Goal: Obtain resource: Obtain resource

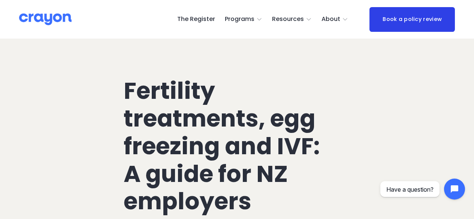
scroll to position [1798, 0]
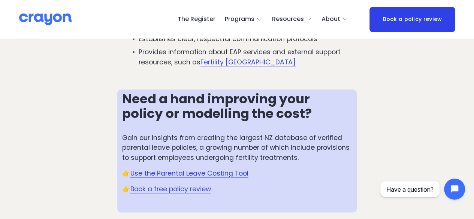
click at [225, 169] on link "Use the Parental Leave Costing Tool" at bounding box center [189, 173] width 118 height 9
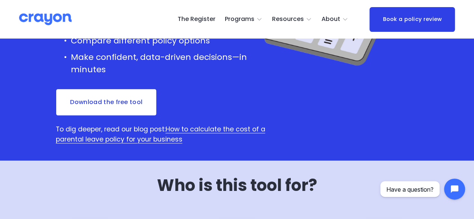
scroll to position [187, 0]
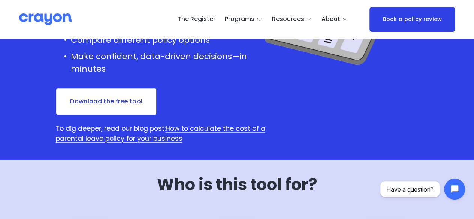
click at [114, 89] on link "Download the free tool" at bounding box center [105, 102] width 101 height 28
click at [0, 0] on span "Pulse: Annual Financial Health Check" at bounding box center [0, 0] width 0 height 0
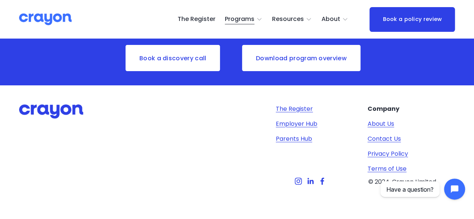
scroll to position [1125, 0]
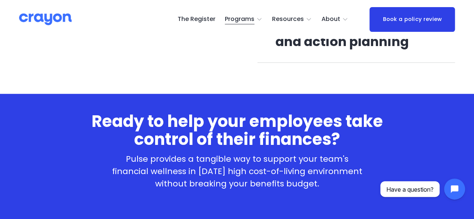
click at [0, 0] on span "Employer hub" at bounding box center [0, 0] width 0 height 0
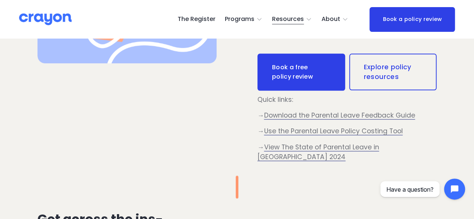
scroll to position [337, 0]
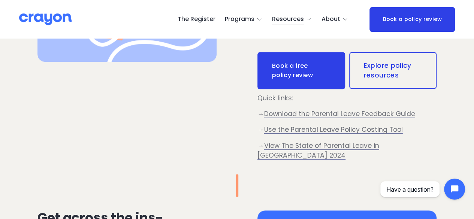
click at [321, 114] on span "Download the Parental Leave Feedback Guide" at bounding box center [339, 113] width 151 height 9
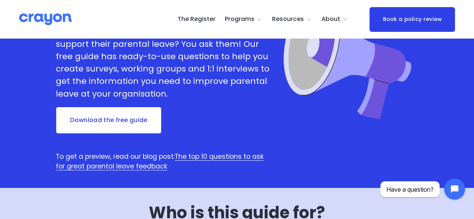
scroll to position [75, 0]
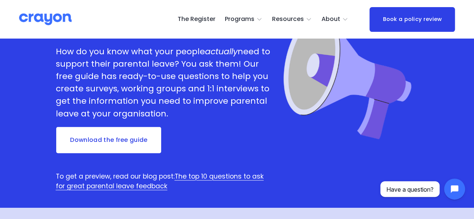
click at [106, 143] on link "Download the free guide" at bounding box center [108, 140] width 106 height 28
click at [0, 0] on span "Employer hub" at bounding box center [0, 0] width 0 height 0
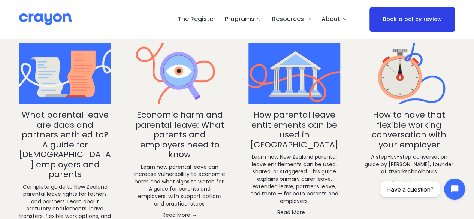
scroll to position [1198, 0]
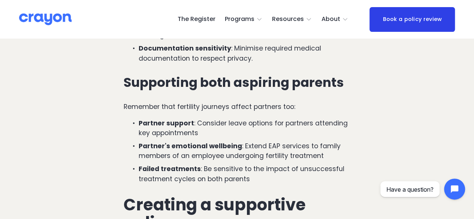
scroll to position [1535, 0]
